Goal: Find specific page/section: Find specific page/section

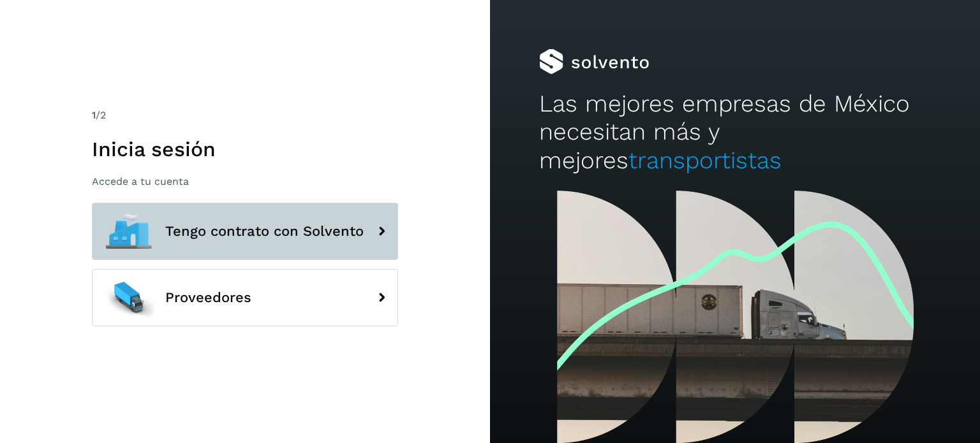
click at [306, 230] on span "Tengo contrato con Solvento" at bounding box center [264, 231] width 198 height 15
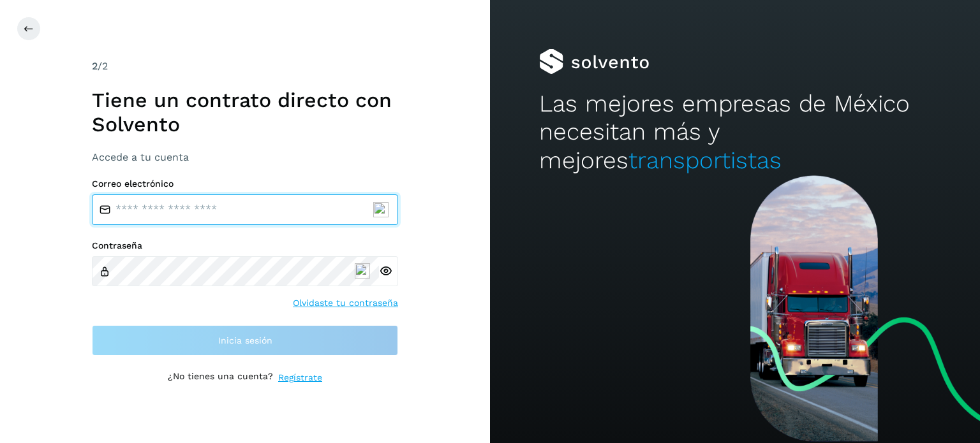
type input "**********"
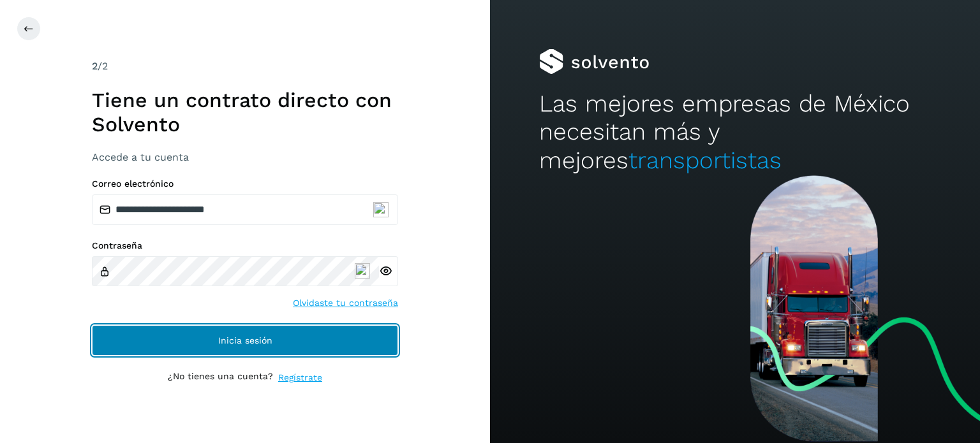
click at [355, 331] on button "Inicia sesión" at bounding box center [245, 340] width 306 height 31
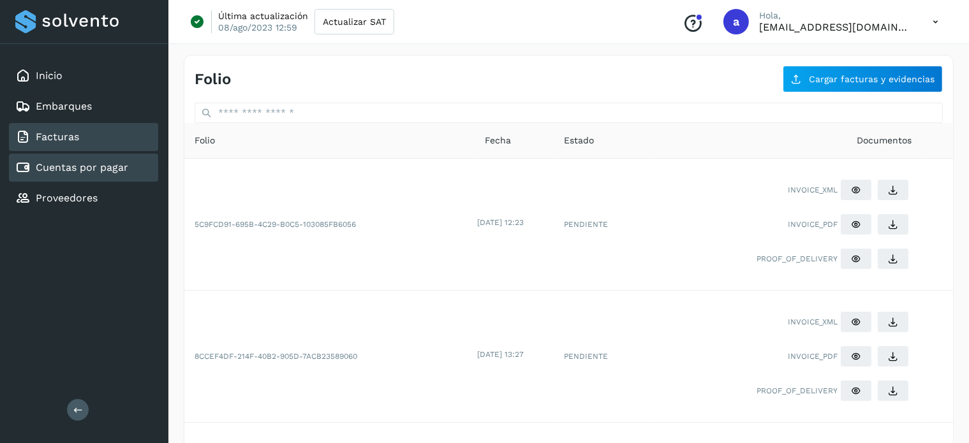
click at [84, 174] on div "Cuentas por pagar" at bounding box center [83, 168] width 149 height 28
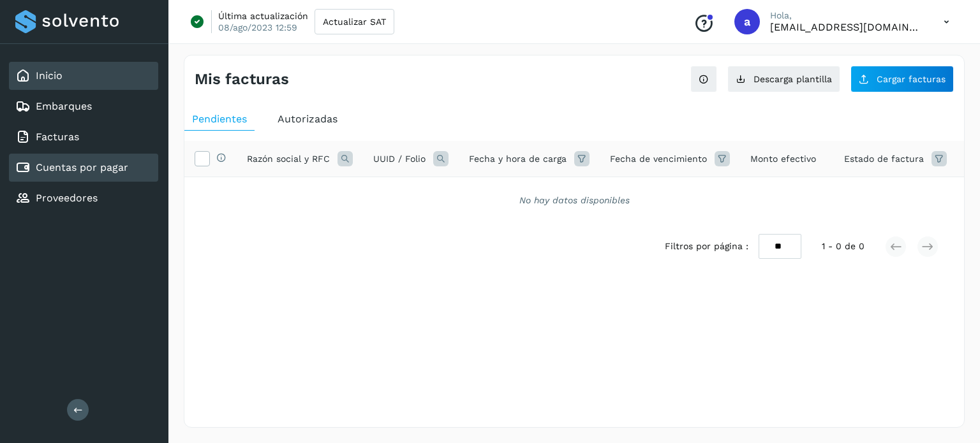
click at [62, 75] on div "Inicio" at bounding box center [83, 76] width 149 height 28
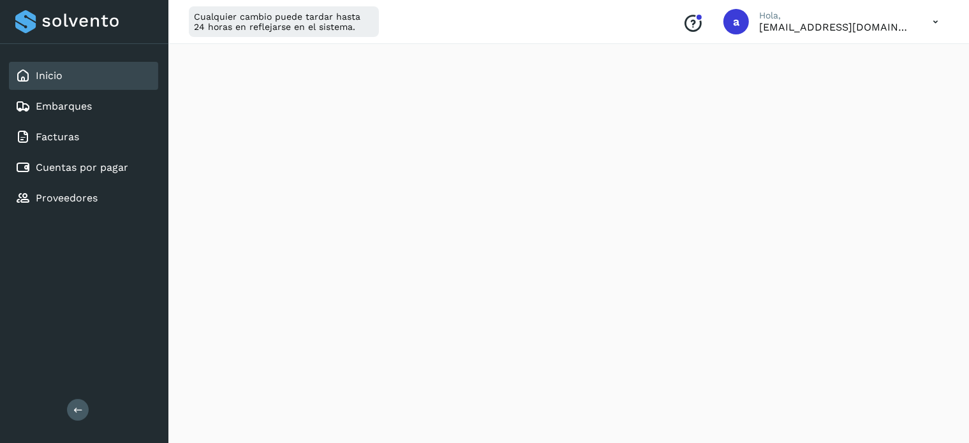
scroll to position [706, 0]
